Goal: Information Seeking & Learning: Learn about a topic

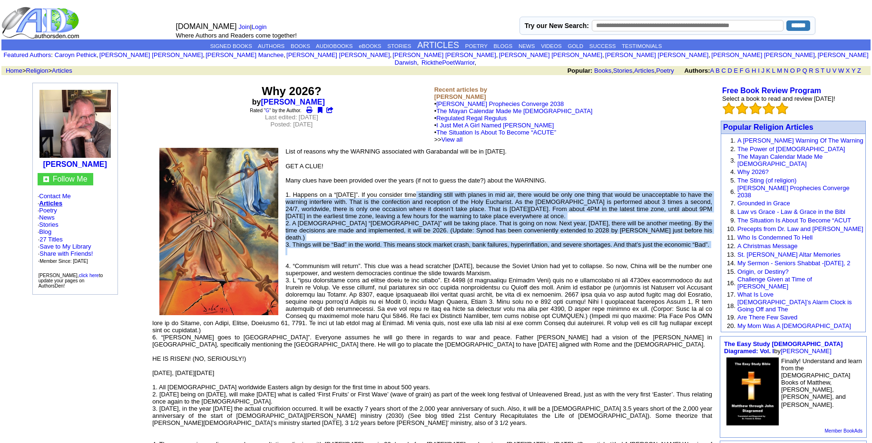
drag, startPoint x: 417, startPoint y: 214, endPoint x: 418, endPoint y: 249, distance: 35.2
drag, startPoint x: 411, startPoint y: 231, endPoint x: 416, endPoint y: 175, distance: 55.8
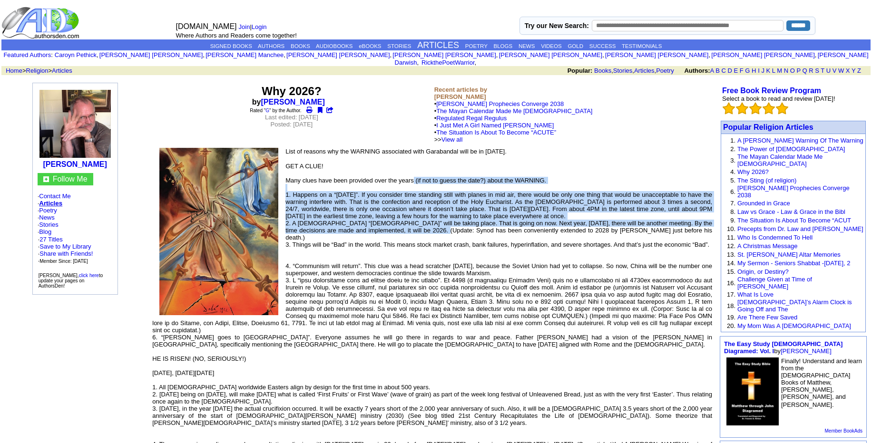
drag, startPoint x: 416, startPoint y: 175, endPoint x: 416, endPoint y: 224, distance: 49.5
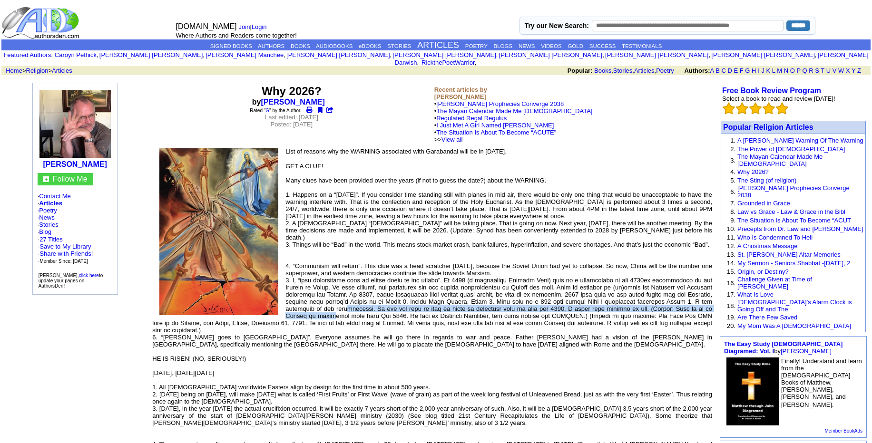
drag, startPoint x: 301, startPoint y: 293, endPoint x: 701, endPoint y: 296, distance: 400.9
drag, startPoint x: 701, startPoint y: 296, endPoint x: 298, endPoint y: 293, distance: 403.7
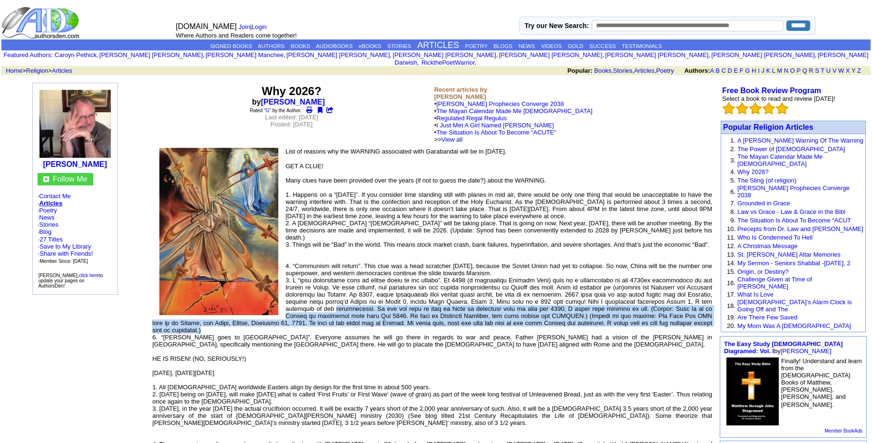
drag, startPoint x: 298, startPoint y: 293, endPoint x: 437, endPoint y: 313, distance: 140.8
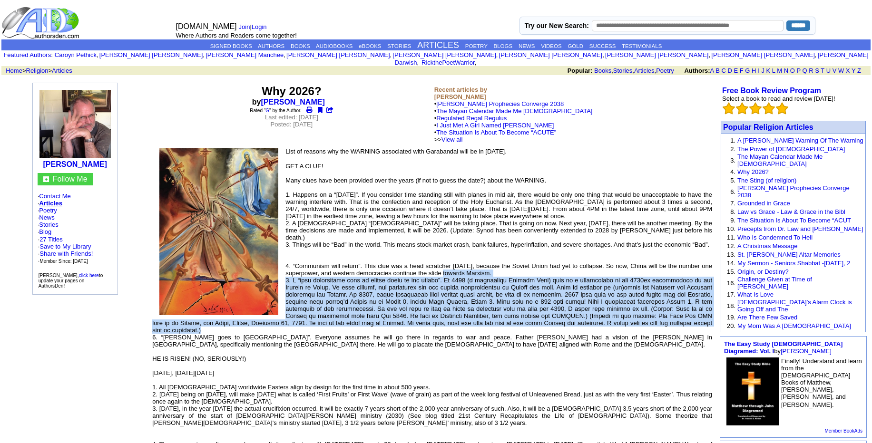
drag, startPoint x: 437, startPoint y: 313, endPoint x: 449, endPoint y: 260, distance: 54.7
drag, startPoint x: 449, startPoint y: 260, endPoint x: 432, endPoint y: 321, distance: 63.7
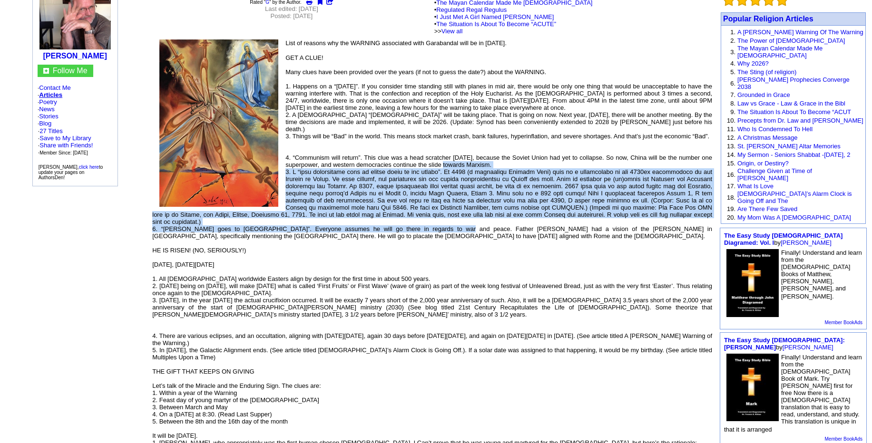
scroll to position [114, 0]
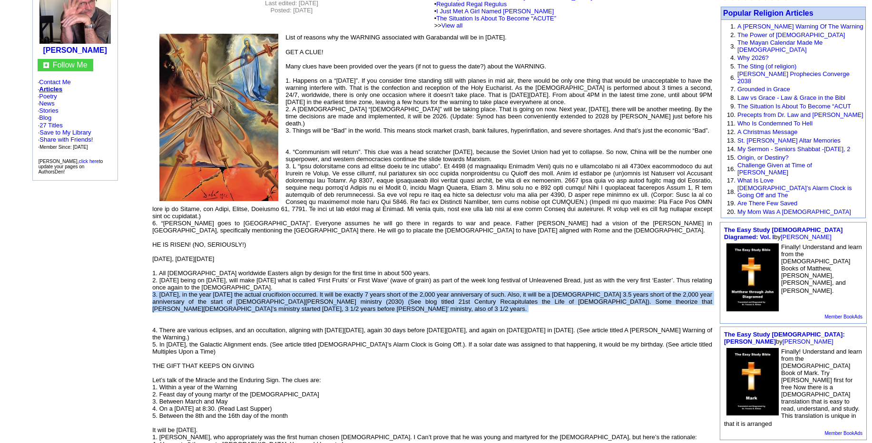
drag, startPoint x: 385, startPoint y: 293, endPoint x: 373, endPoint y: 295, distance: 12.5
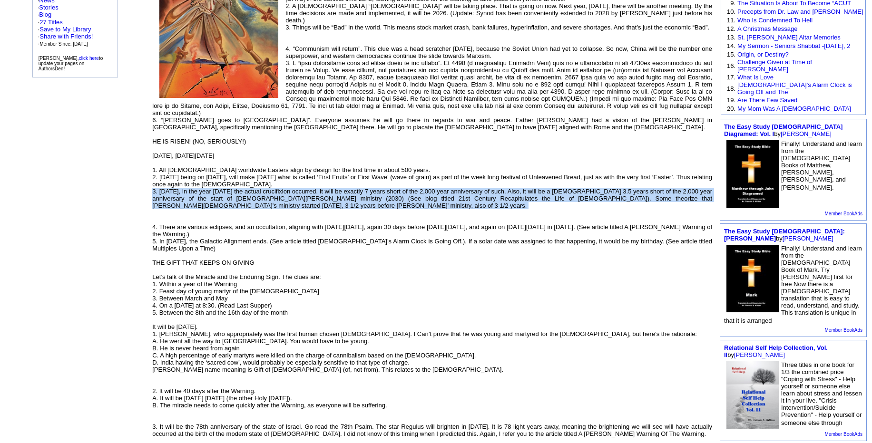
scroll to position [228, 0]
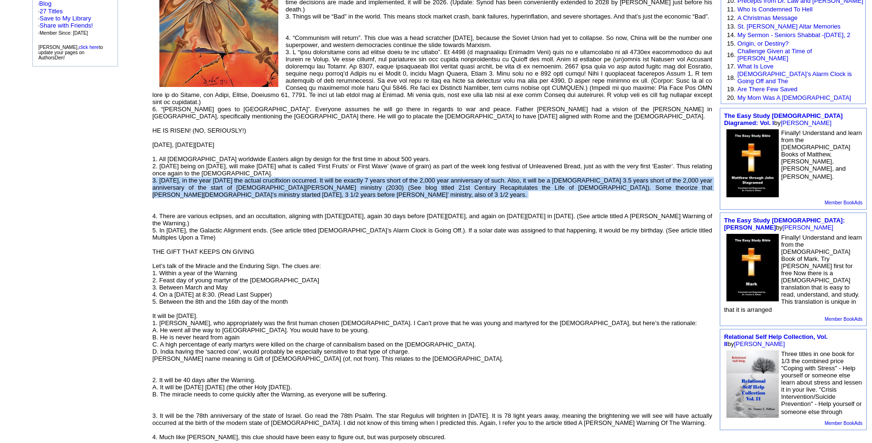
drag, startPoint x: 368, startPoint y: 264, endPoint x: 313, endPoint y: 203, distance: 82.2
click at [313, 203] on p "GET A CLUE! Many clues have been provided over the years (if not to guess the d…" at bounding box center [432, 387] width 560 height 906
click at [313, 203] on font "GET A CLUE! Many clues have been provided over the years (if not to guess the d…" at bounding box center [432, 387] width 560 height 906
drag, startPoint x: 313, startPoint y: 203, endPoint x: 331, endPoint y: 270, distance: 70.0
click at [331, 270] on p "GET A CLUE! Many clues have been provided over the years (if not to guess the d…" at bounding box center [432, 387] width 560 height 906
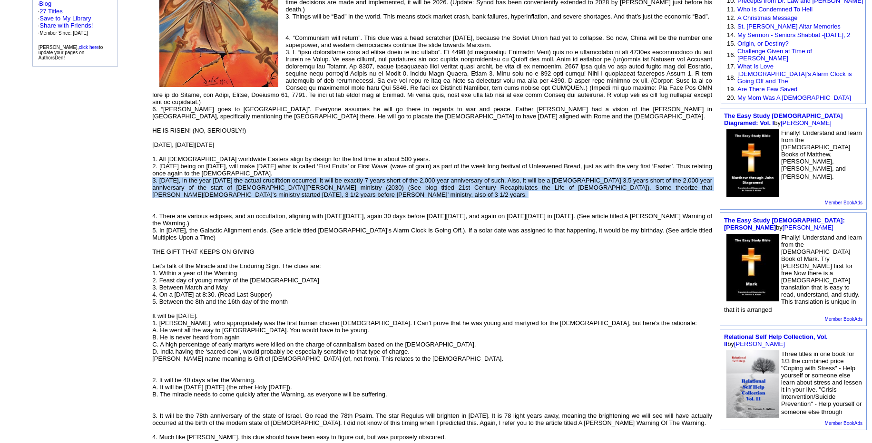
click at [331, 270] on p "GET A CLUE! Many clues have been provided over the years (if not to guess the d…" at bounding box center [432, 387] width 560 height 906
drag, startPoint x: 331, startPoint y: 270, endPoint x: 301, endPoint y: 201, distance: 75.6
click at [301, 201] on p "GET A CLUE! Many clues have been provided over the years (if not to guess the d…" at bounding box center [432, 387] width 560 height 906
click at [301, 201] on font "GET A CLUE! Many clues have been provided over the years (if not to guess the d…" at bounding box center [432, 387] width 560 height 906
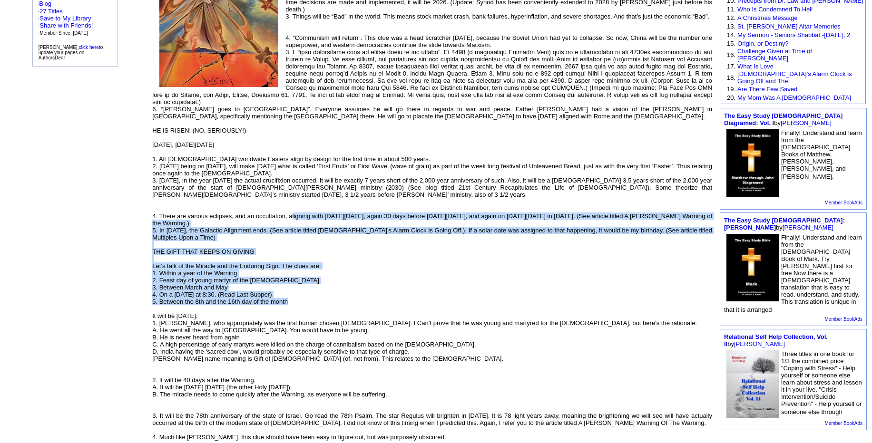
drag, startPoint x: 301, startPoint y: 201, endPoint x: 333, endPoint y: 281, distance: 86.2
click at [333, 281] on p "GET A CLUE! Many clues have been provided over the years (if not to guess the d…" at bounding box center [432, 387] width 560 height 906
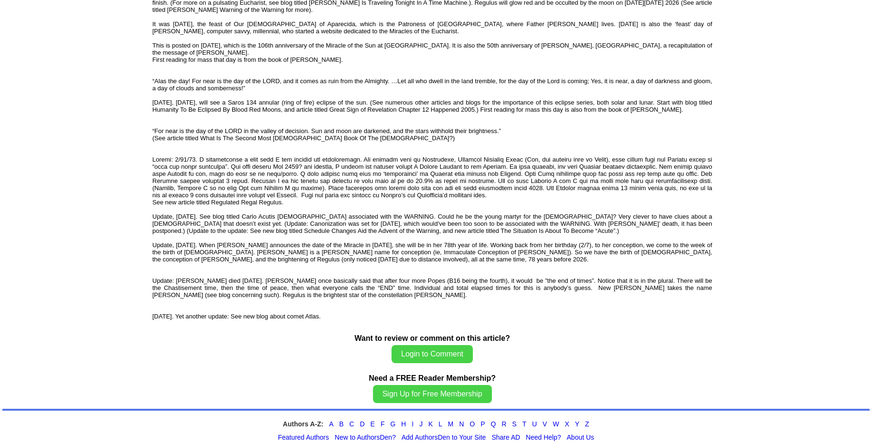
scroll to position [0, 0]
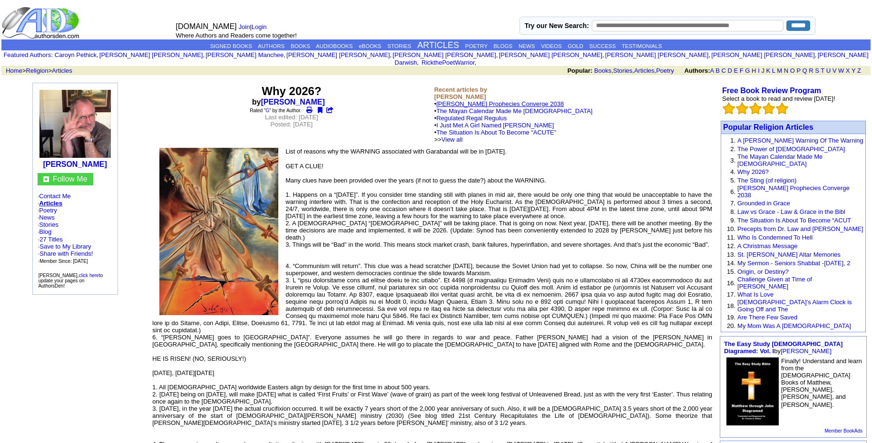
click at [479, 100] on link "[PERSON_NAME] Prophecies Converge 2038" at bounding box center [499, 103] width 127 height 7
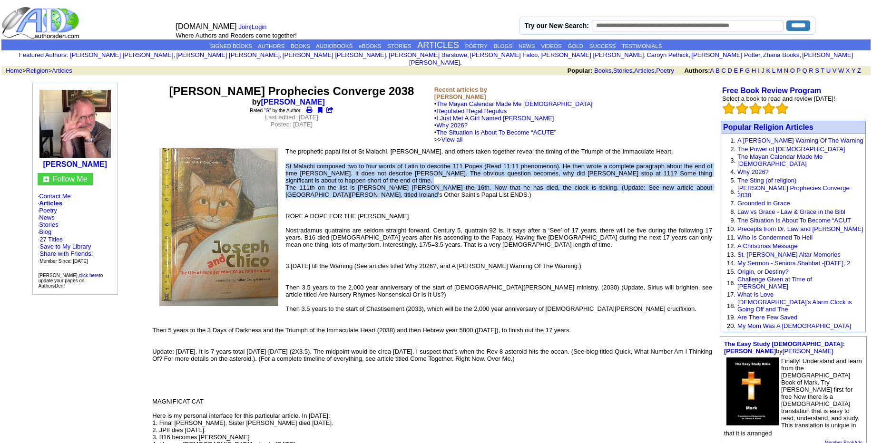
drag, startPoint x: 404, startPoint y: 180, endPoint x: 420, endPoint y: 187, distance: 18.1
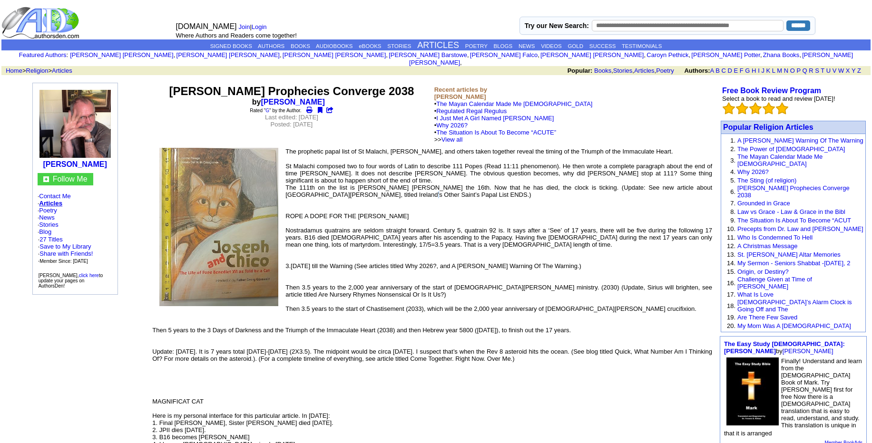
drag, startPoint x: 420, startPoint y: 187, endPoint x: 397, endPoint y: 191, distance: 24.0
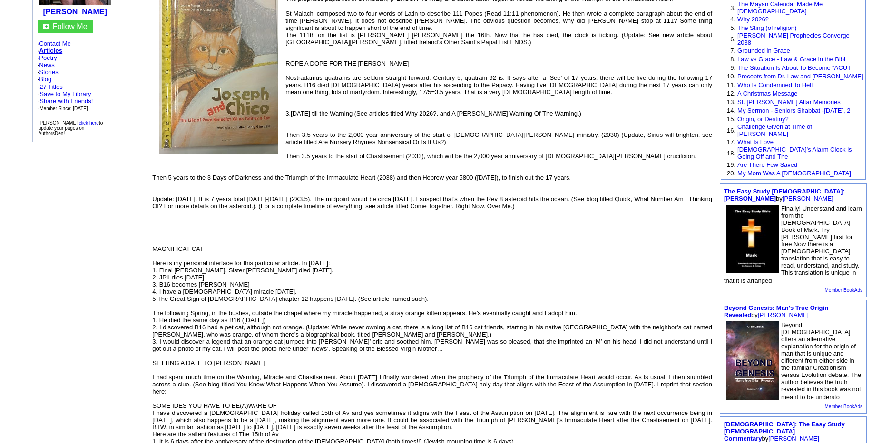
scroll to position [171, 0]
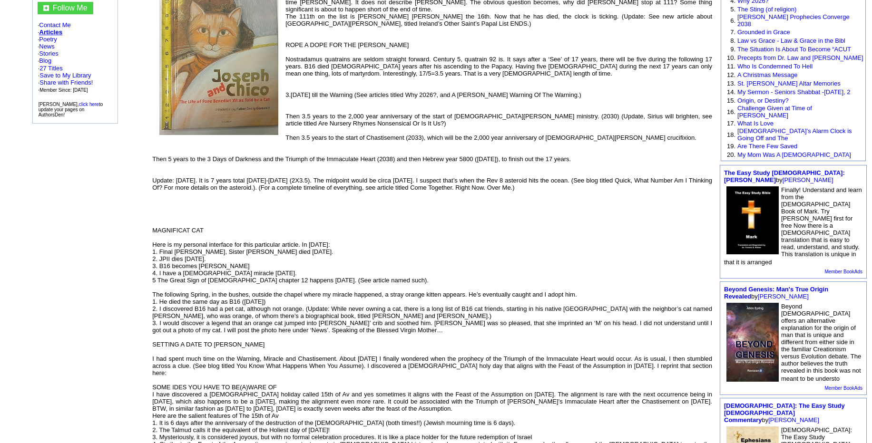
drag, startPoint x: 370, startPoint y: 226, endPoint x: 377, endPoint y: 221, distance: 8.2
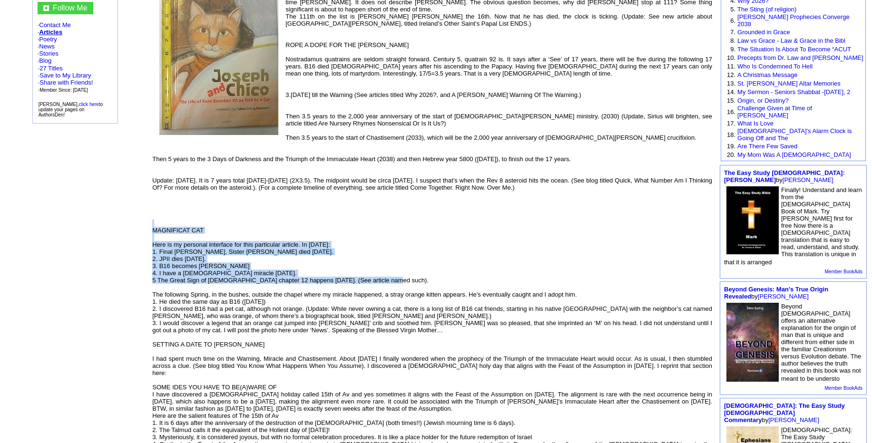
drag, startPoint x: 378, startPoint y: 216, endPoint x: 387, endPoint y: 272, distance: 56.4
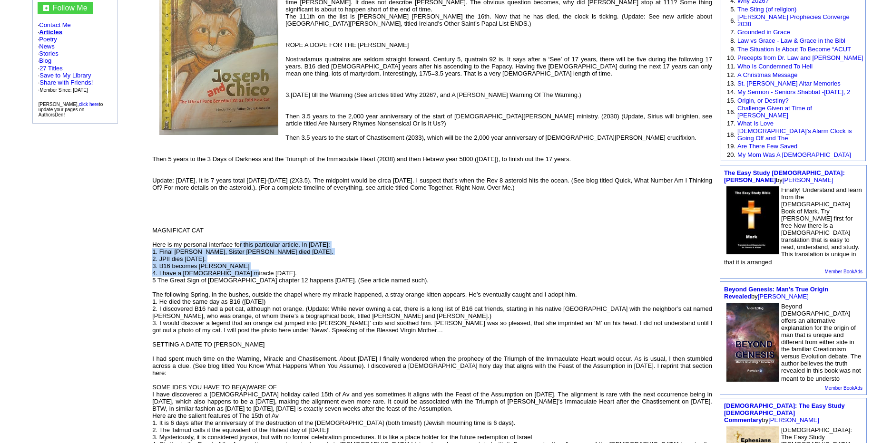
drag, startPoint x: 237, startPoint y: 268, endPoint x: 242, endPoint y: 239, distance: 29.4
drag, startPoint x: 238, startPoint y: 250, endPoint x: 229, endPoint y: 276, distance: 28.3
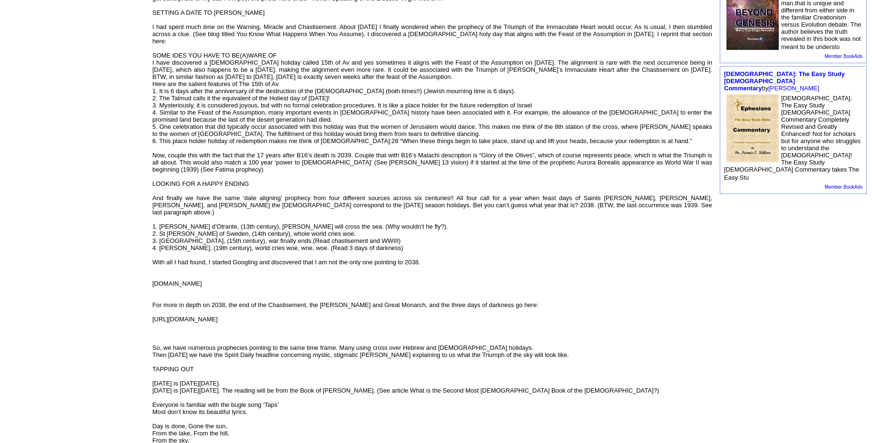
scroll to position [784, 0]
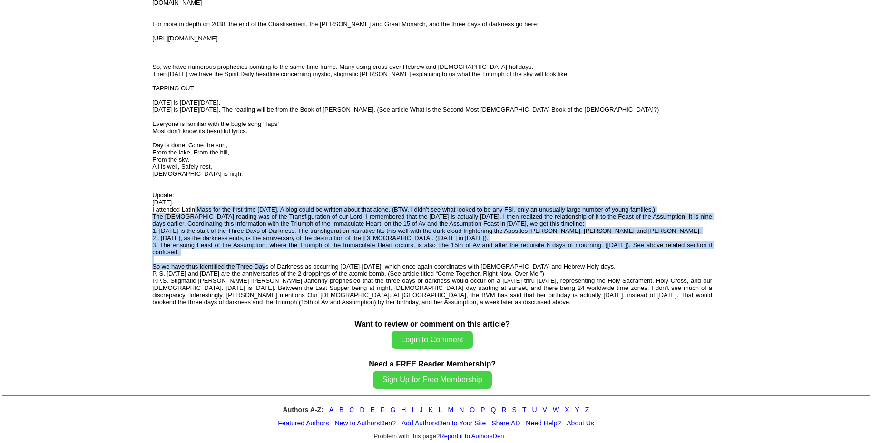
drag, startPoint x: 269, startPoint y: 243, endPoint x: 198, endPoint y: 190, distance: 88.9
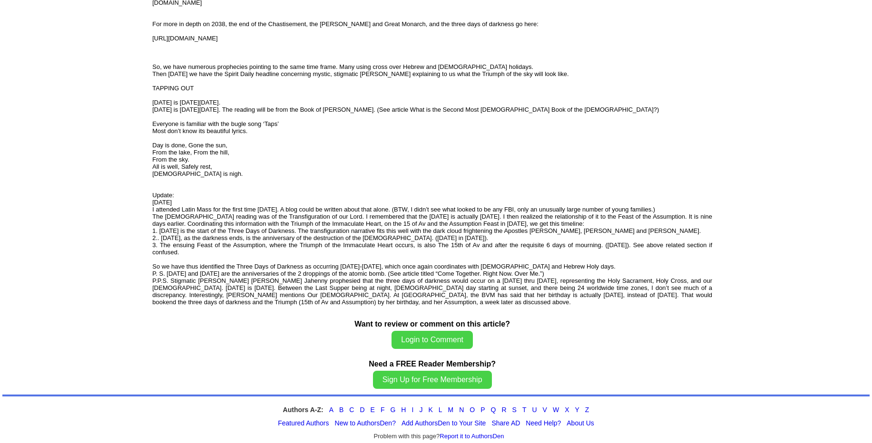
drag, startPoint x: 198, startPoint y: 190, endPoint x: 213, endPoint y: 232, distance: 44.4
